Goal: Transaction & Acquisition: Purchase product/service

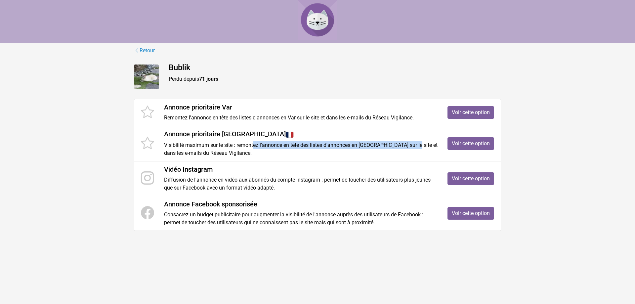
drag, startPoint x: 276, startPoint y: 143, endPoint x: 413, endPoint y: 145, distance: 136.9
click at [415, 145] on p "Visibilité maximum sur le site : remontez l'annonce en tête des listes d'annonc…" at bounding box center [300, 149] width 273 height 16
drag, startPoint x: 228, startPoint y: 154, endPoint x: 219, endPoint y: 154, distance: 8.3
click at [221, 154] on p "Visibilité maximum sur le site : remontez l'annonce en tête des listes d'annonc…" at bounding box center [300, 149] width 273 height 16
drag, startPoint x: 185, startPoint y: 154, endPoint x: 222, endPoint y: 152, distance: 37.4
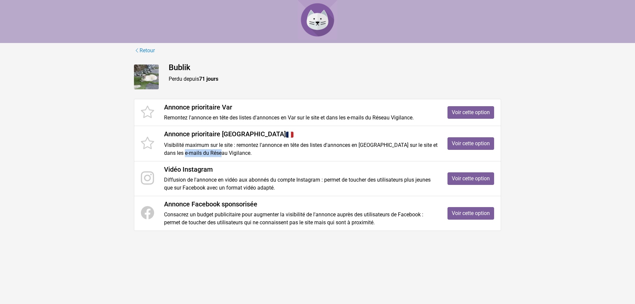
click at [222, 152] on p "Visibilité maximum sur le site : remontez l'annonce en tête des listes d'annonc…" at bounding box center [300, 149] width 273 height 16
click at [330, 142] on p "Visibilité maximum sur le site : remontez l'annonce en tête des listes d'annonc…" at bounding box center [300, 149] width 273 height 16
click at [298, 142] on p "Visibilité maximum sur le site : remontez l'annonce en tête des listes d'annonc…" at bounding box center [300, 149] width 273 height 16
click at [360, 145] on p "Visibilité maximum sur le site : remontez l'annonce en tête des listes d'annonc…" at bounding box center [300, 149] width 273 height 16
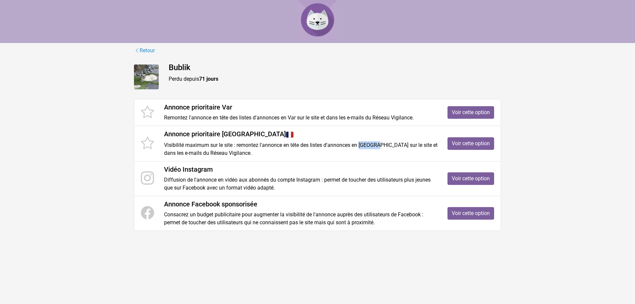
click at [360, 145] on p "Visibilité maximum sur le site : remontez l'annonce en tête des listes d'annonc…" at bounding box center [300, 149] width 273 height 16
click at [265, 175] on div "Vidéo Instagram Diffusion de l'annonce en vidéo aux abonnés du compte Instagram…" at bounding box center [300, 178] width 283 height 26
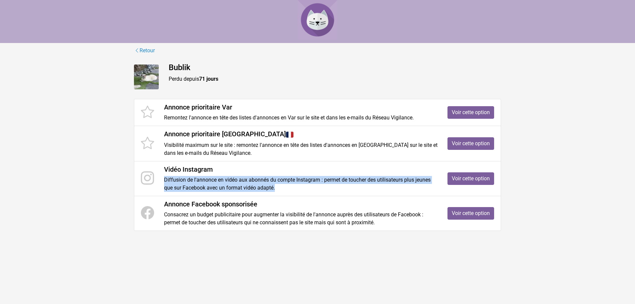
click at [265, 175] on div "Vidéo Instagram Diffusion de l'annonce en vidéo aux abonnés du compte Instagram…" at bounding box center [300, 178] width 283 height 26
click at [156, 69] on img at bounding box center [146, 76] width 25 height 25
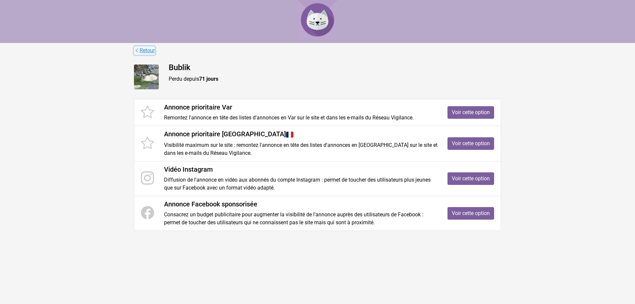
click at [152, 53] on link "Retour" at bounding box center [144, 50] width 21 height 9
click at [222, 182] on p "Diffusion de l'annonce en vidéo aux abonnés du compte Instagram : permet de tou…" at bounding box center [300, 184] width 273 height 16
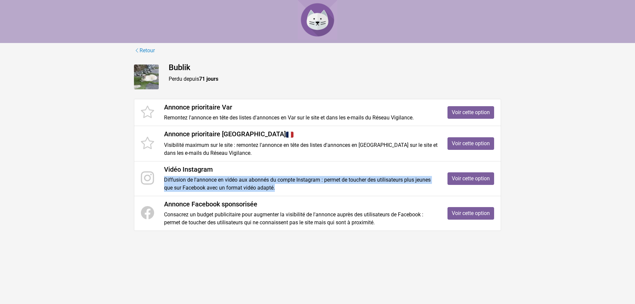
click at [222, 182] on p "Diffusion de l'annonce en vidéo aux abonnés du compte Instagram : permet de tou…" at bounding box center [300, 184] width 273 height 16
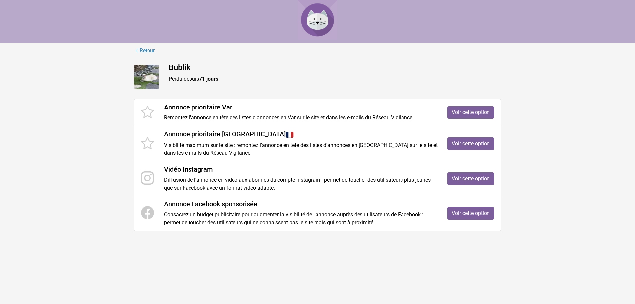
click at [230, 211] on p "Consacrez un budget publicitaire pour augmenter la visibilité de l'annonce aupr…" at bounding box center [300, 219] width 273 height 16
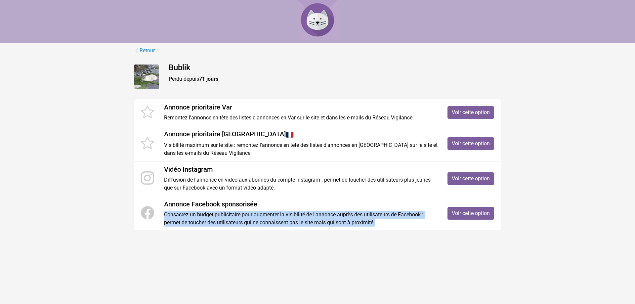
click at [230, 211] on p "Consacrez un budget publicitaire pour augmenter la visibilité de l'annonce aupr…" at bounding box center [300, 219] width 273 height 16
click at [155, 56] on div "Retour Bublik Perdu depuis 71 jours Annonce prioritaire Var Remontez l'annonce …" at bounding box center [317, 150] width 377 height 208
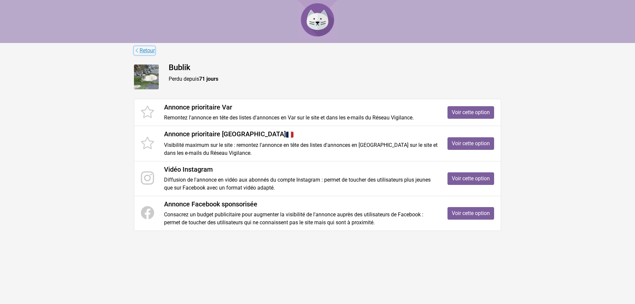
click at [151, 48] on link "Retour" at bounding box center [144, 50] width 21 height 9
